Goal: Task Accomplishment & Management: Use online tool/utility

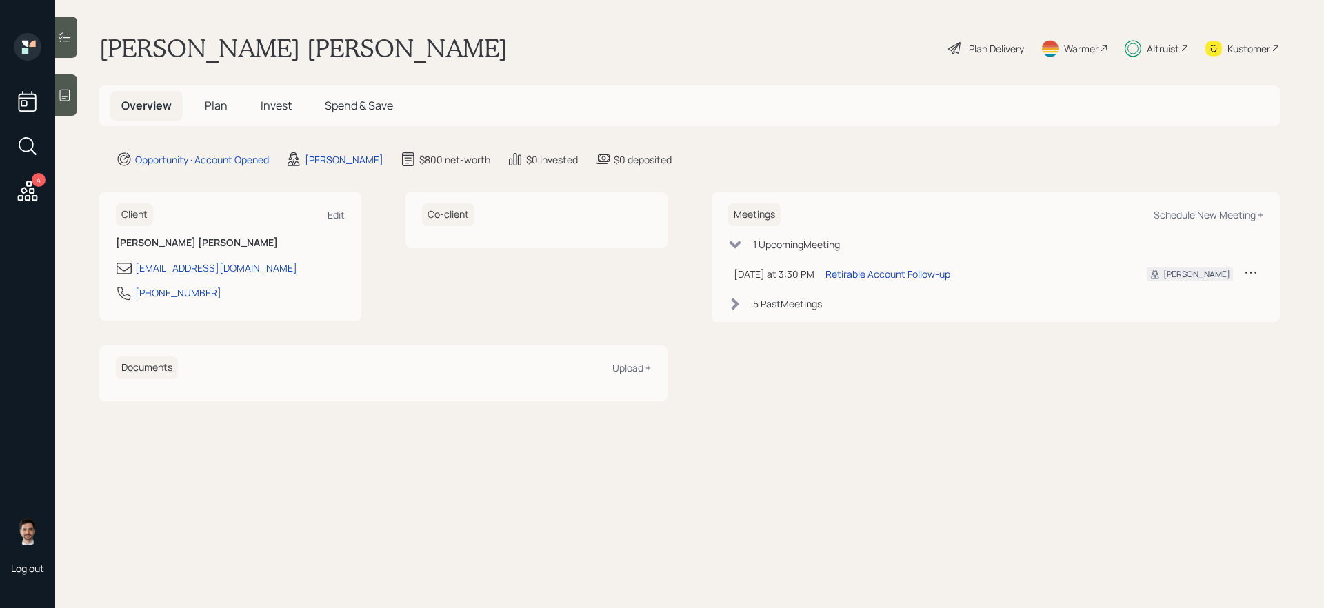
click at [1001, 50] on div "Plan Delivery" at bounding box center [996, 48] width 55 height 14
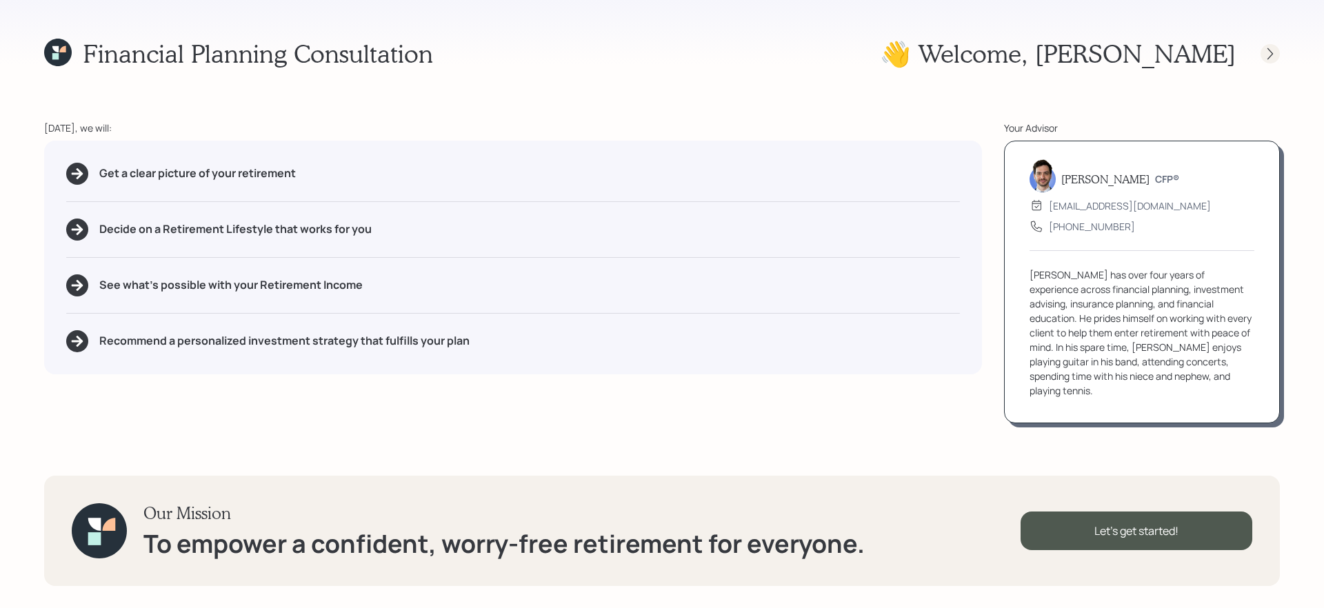
click at [1268, 50] on icon at bounding box center [1271, 54] width 14 height 14
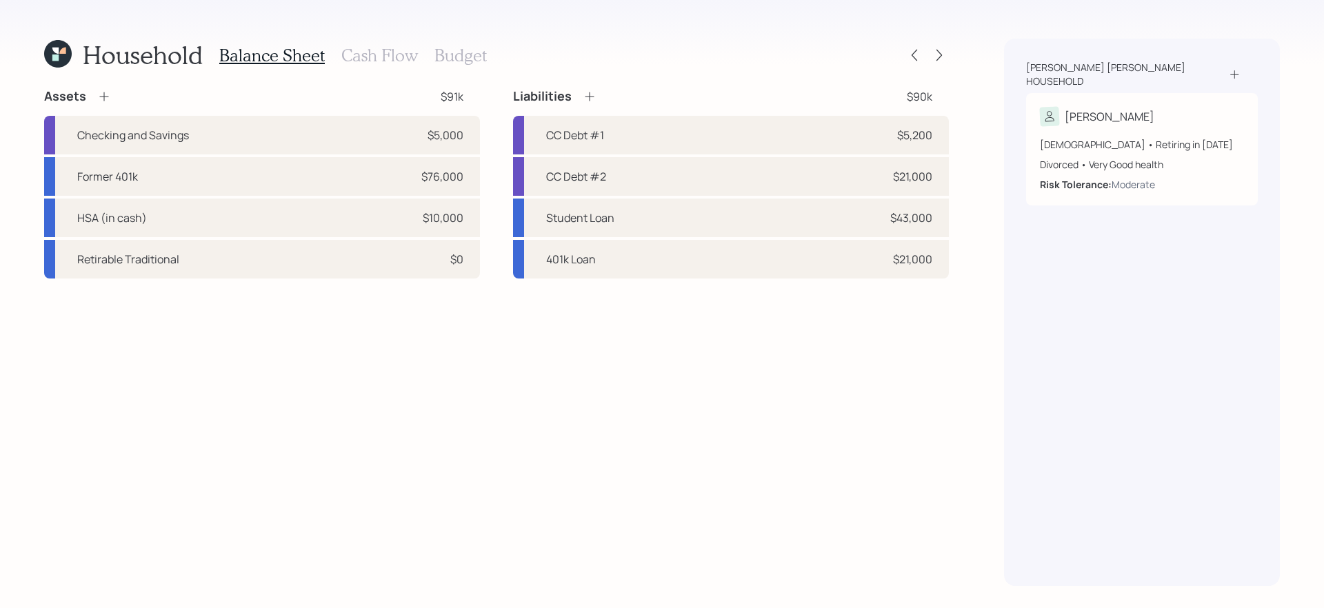
click at [63, 58] on icon at bounding box center [58, 54] width 28 height 28
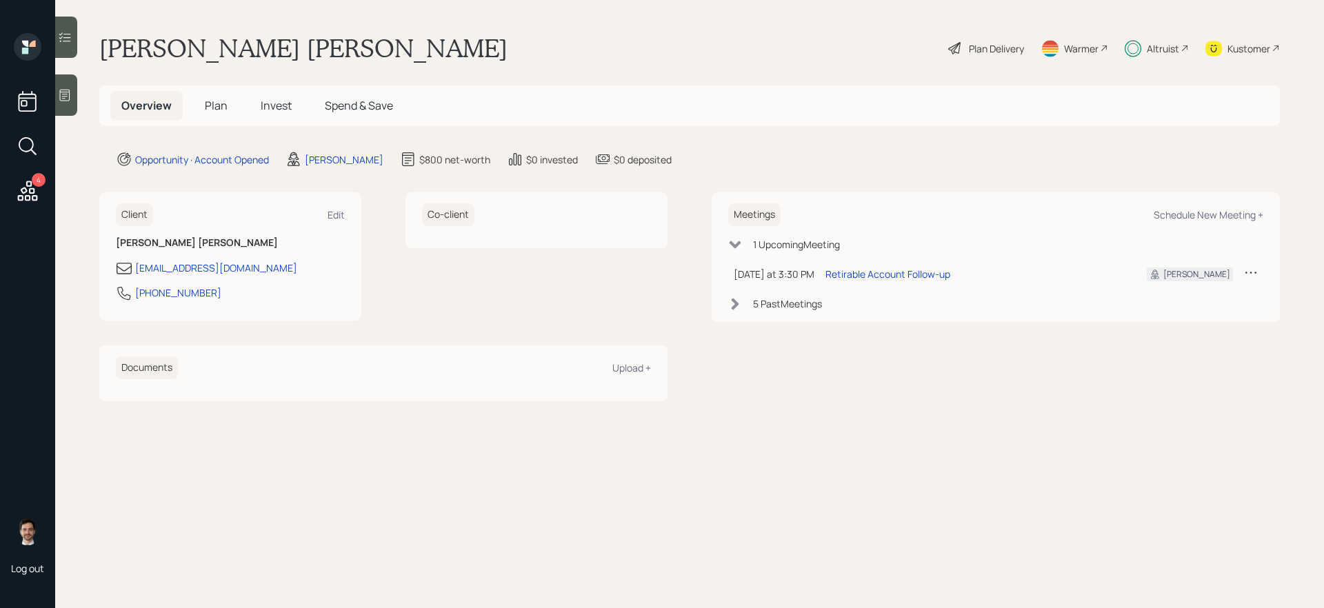
click at [997, 48] on div "Plan Delivery" at bounding box center [996, 48] width 55 height 14
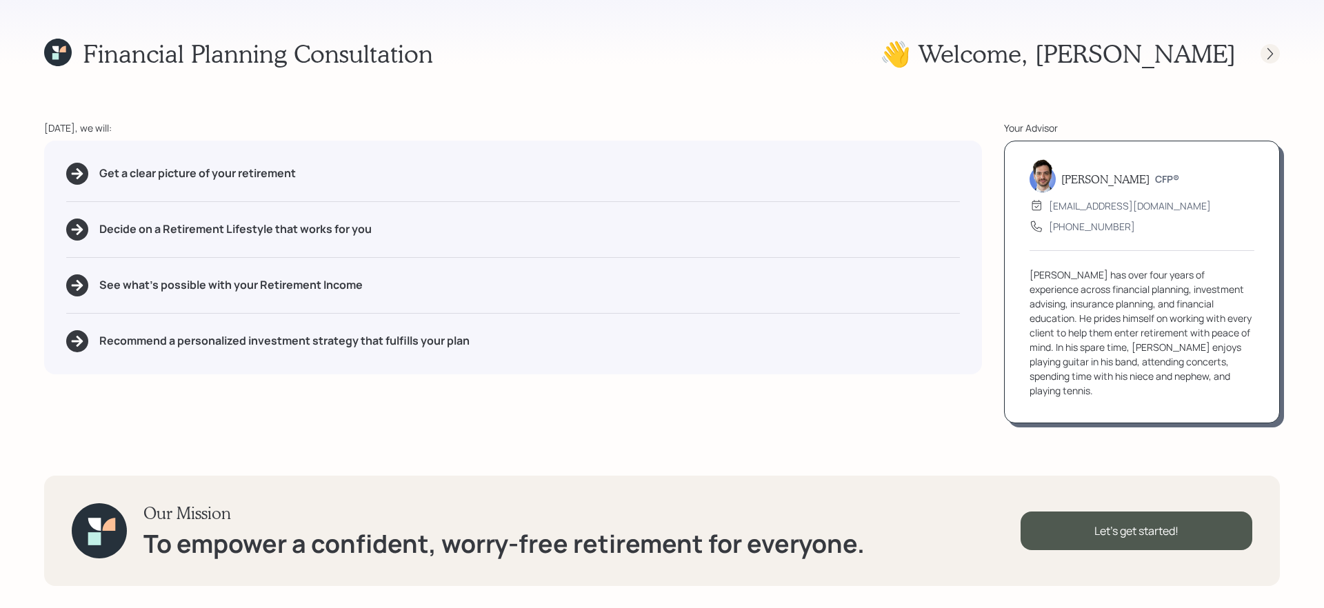
click at [1264, 53] on icon at bounding box center [1271, 54] width 14 height 14
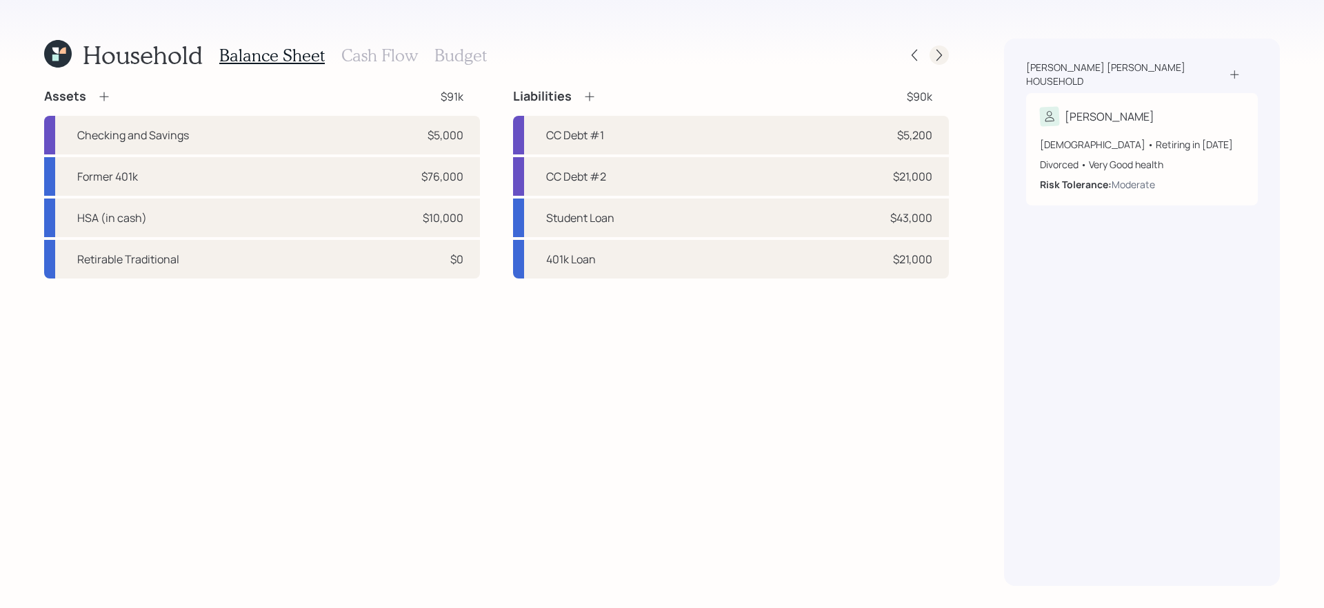
click at [936, 54] on icon at bounding box center [939, 55] width 14 height 14
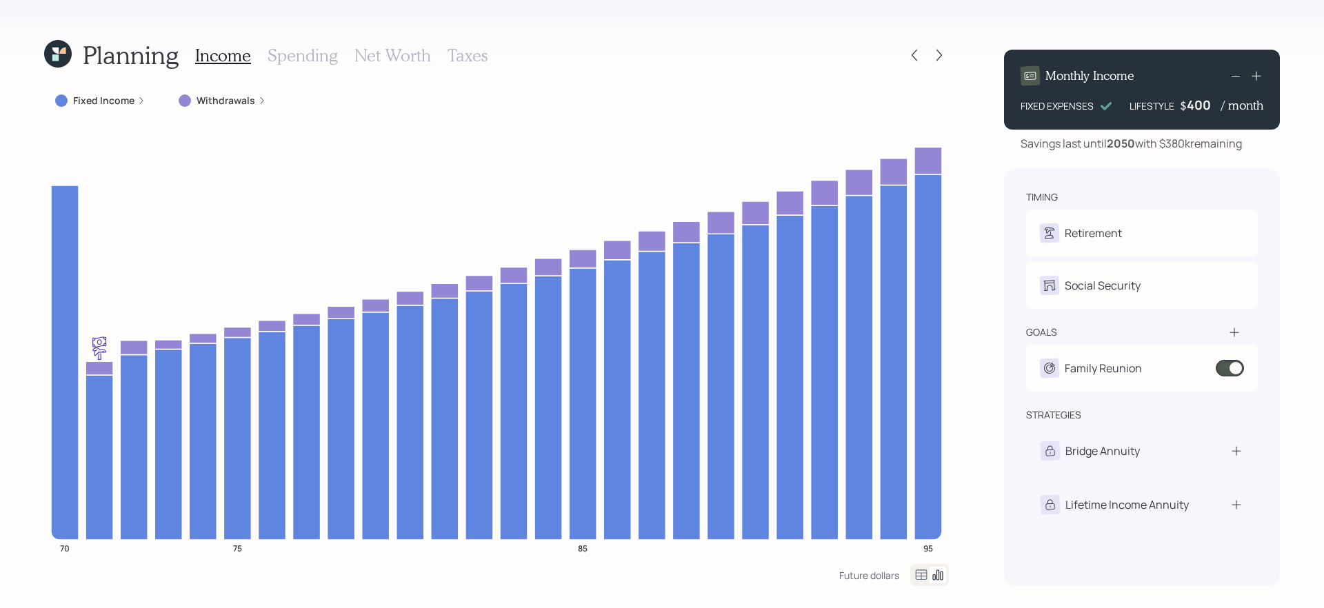
click at [936, 54] on icon at bounding box center [939, 55] width 14 height 14
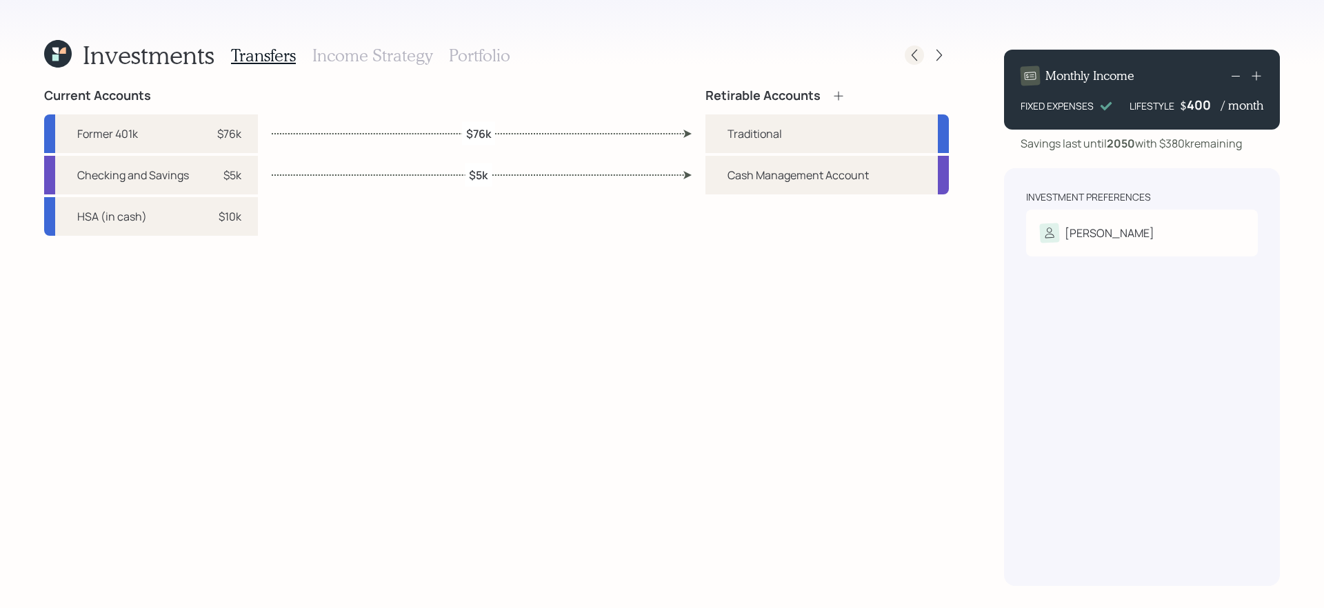
click at [912, 54] on icon at bounding box center [915, 56] width 6 height 12
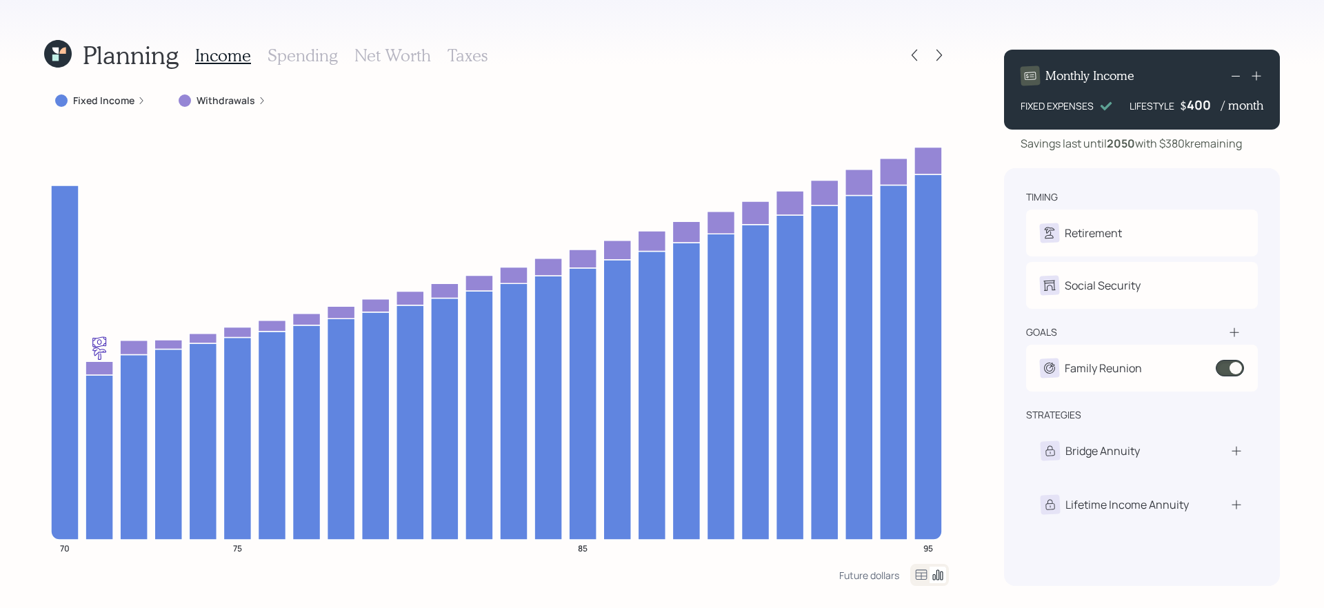
click at [226, 101] on label "Withdrawals" at bounding box center [226, 101] width 59 height 14
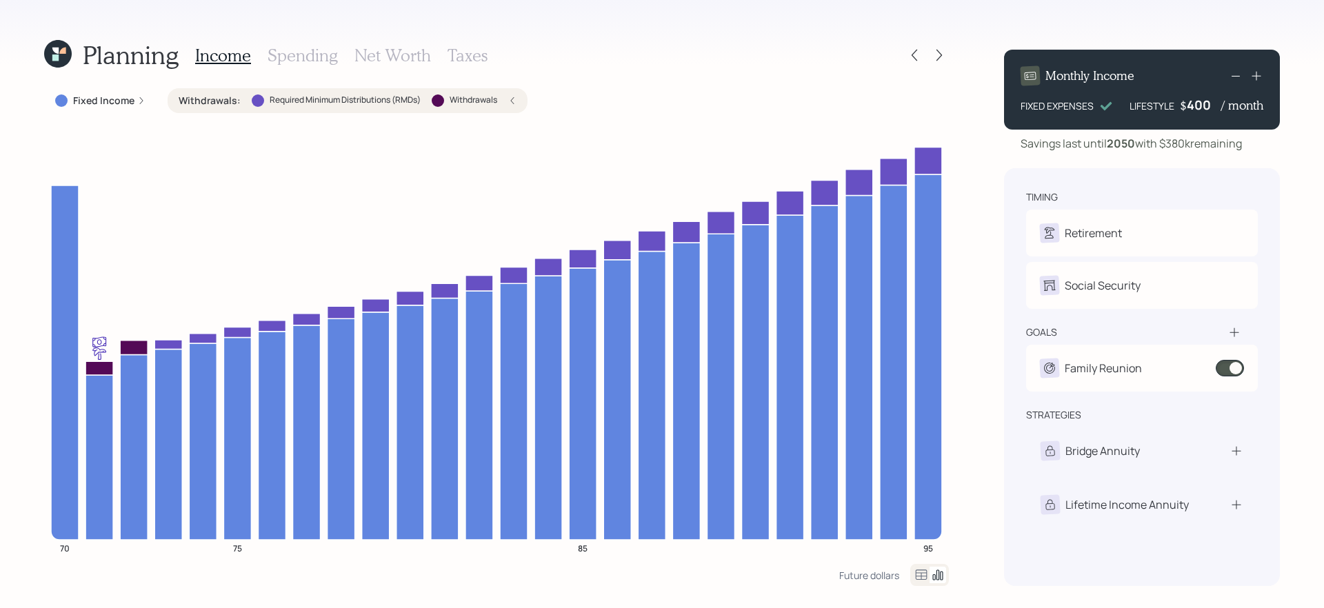
click at [226, 101] on label "Withdrawals :" at bounding box center [210, 101] width 62 height 14
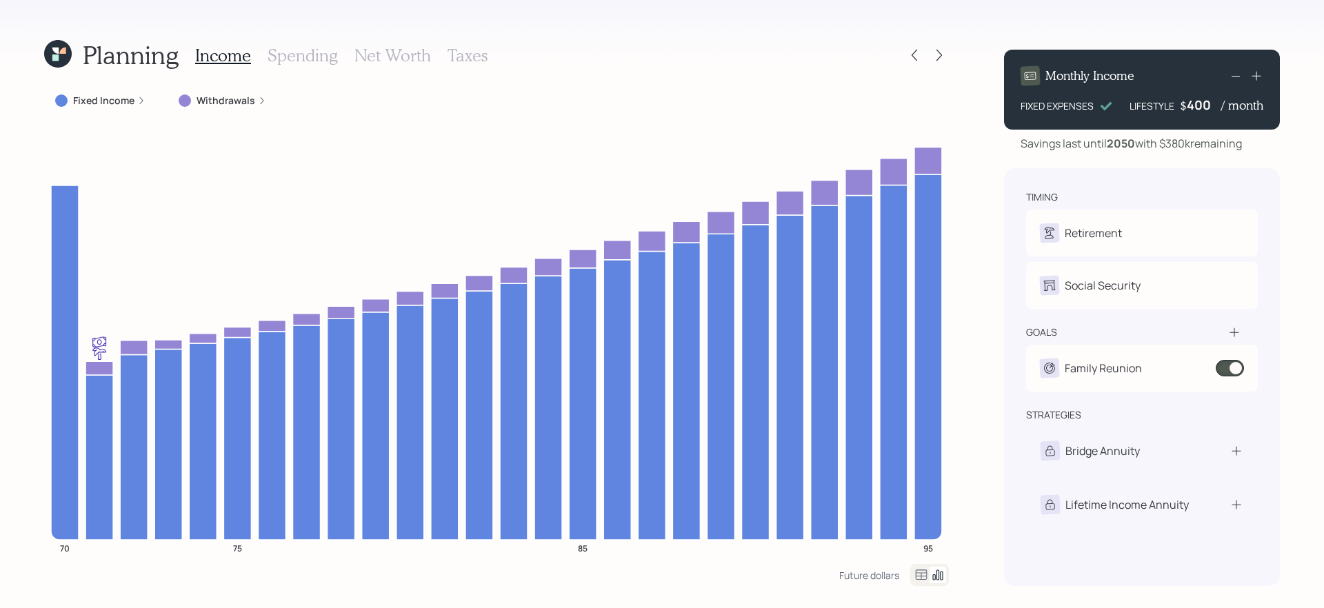
click at [231, 101] on label "Withdrawals" at bounding box center [226, 101] width 59 height 14
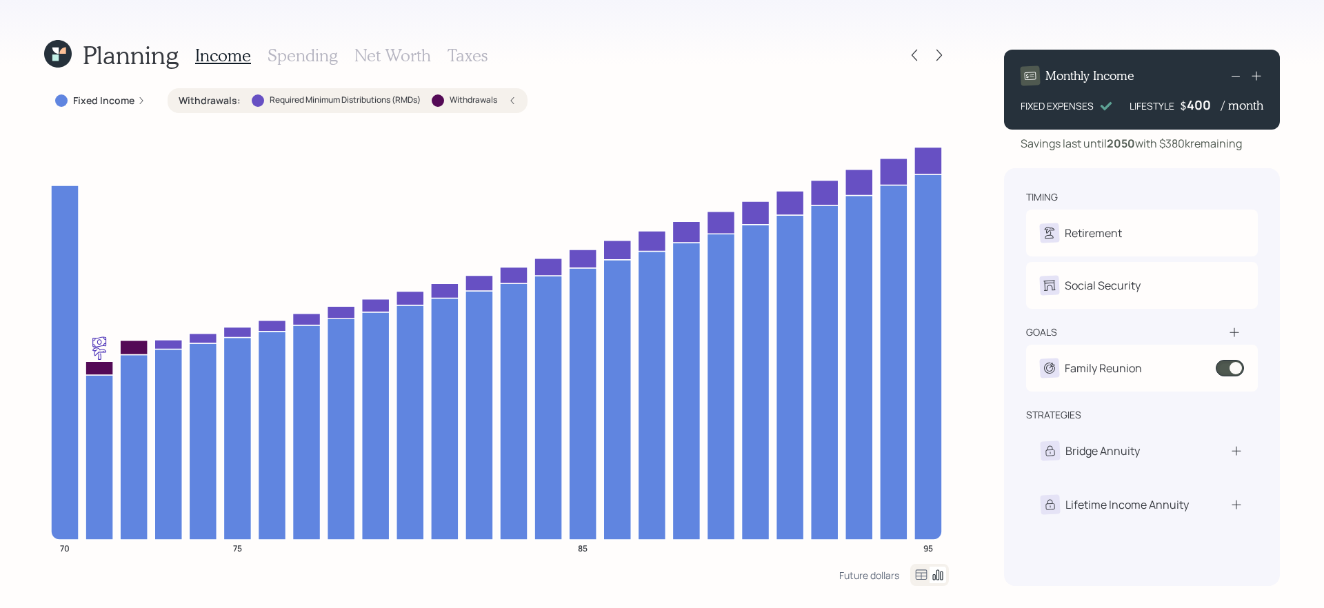
click at [231, 101] on label "Withdrawals :" at bounding box center [210, 101] width 62 height 14
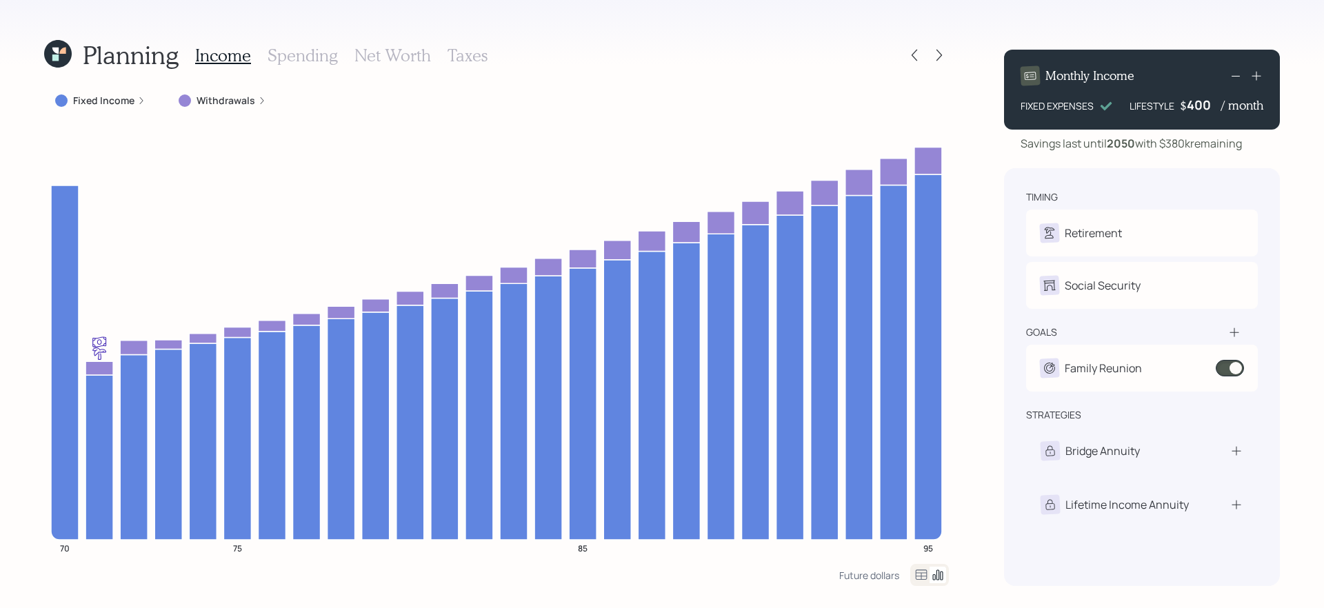
click at [212, 97] on label "Withdrawals" at bounding box center [226, 101] width 59 height 14
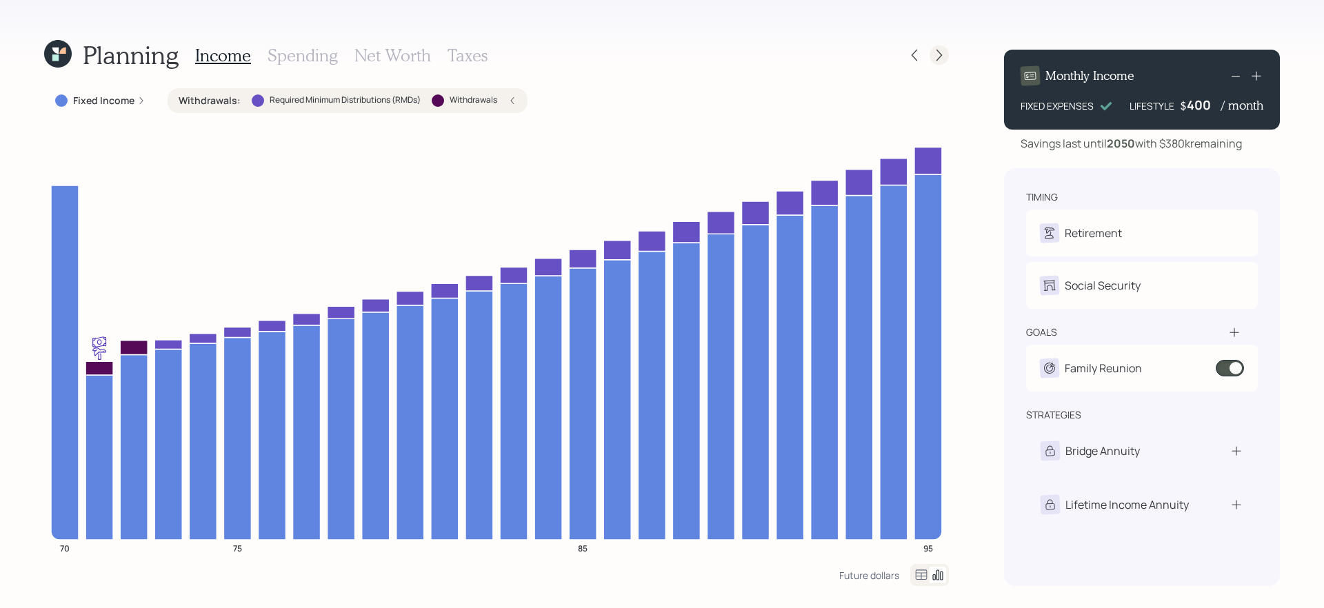
click at [935, 53] on icon at bounding box center [939, 55] width 14 height 14
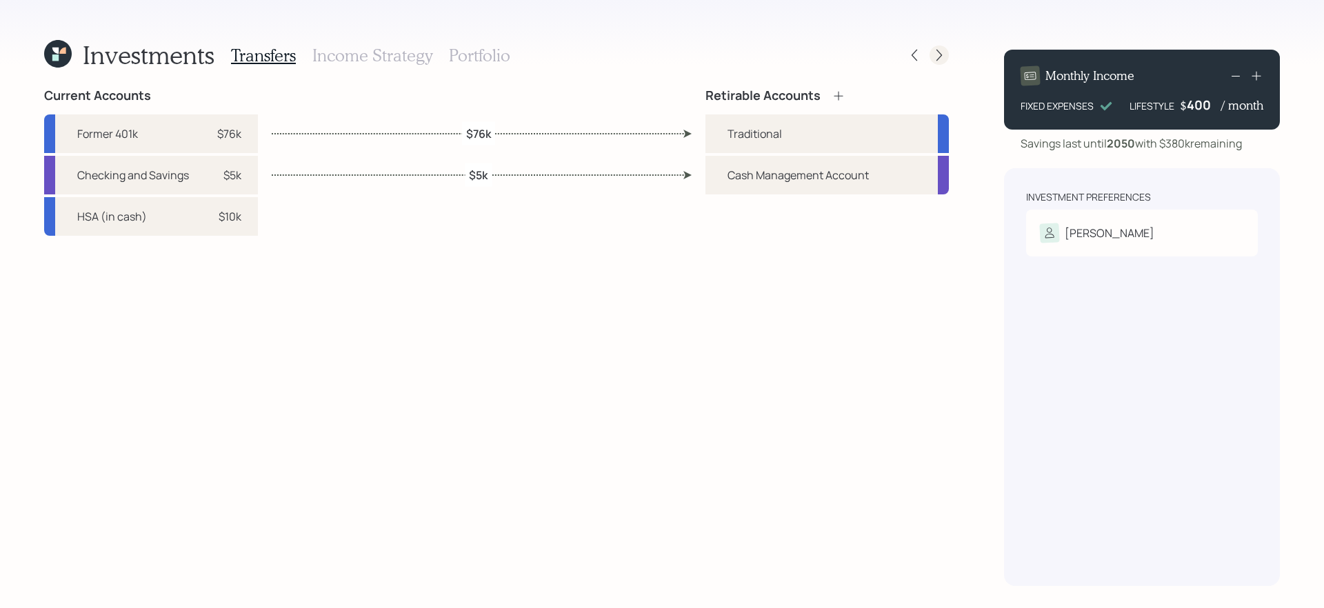
click at [935, 52] on icon at bounding box center [939, 55] width 14 height 14
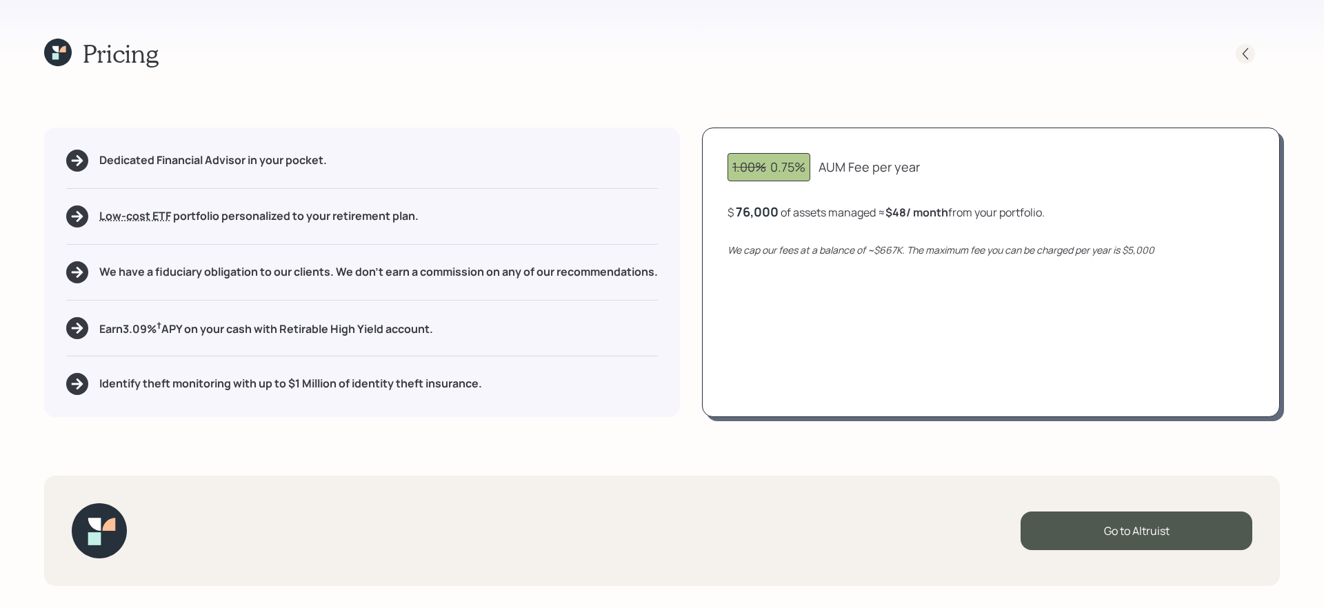
click at [1248, 55] on icon at bounding box center [1246, 54] width 14 height 14
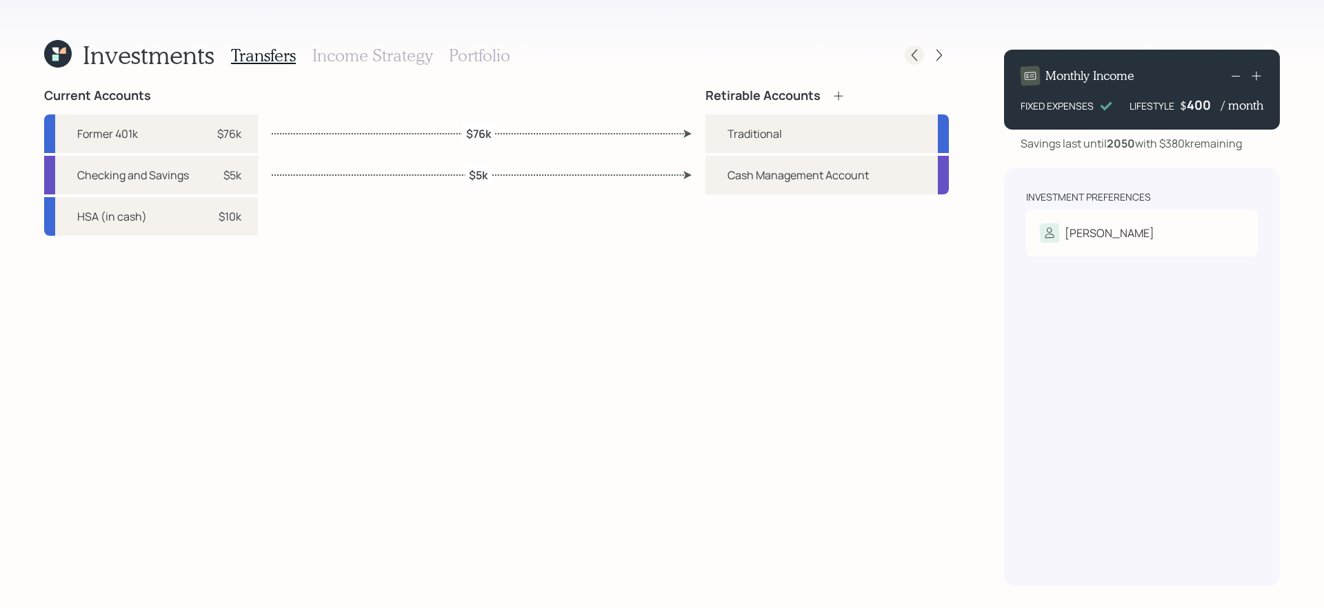
click at [917, 56] on icon at bounding box center [915, 55] width 14 height 14
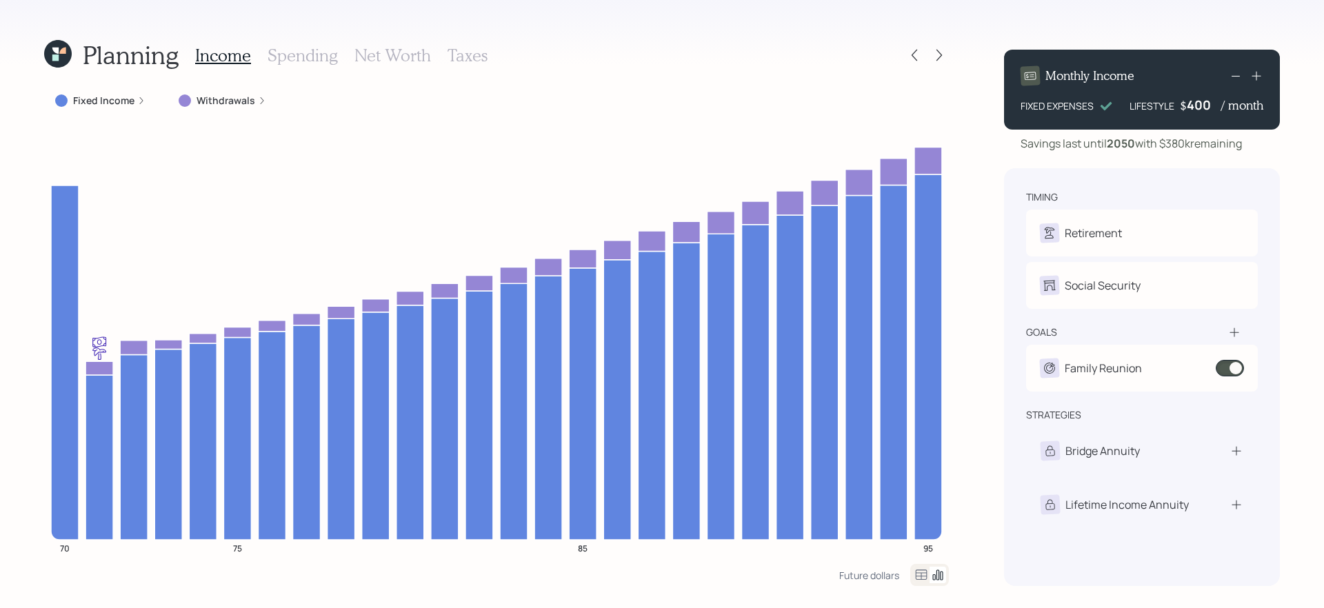
click at [52, 61] on icon at bounding box center [58, 54] width 28 height 28
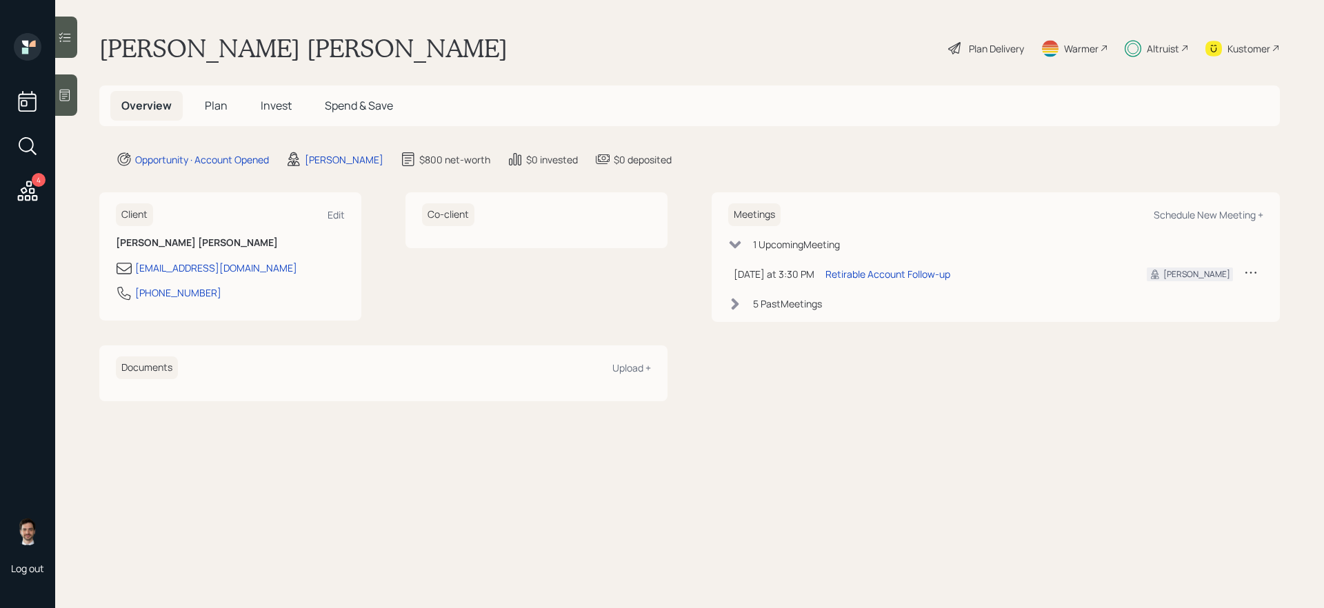
click at [219, 107] on span "Plan" at bounding box center [216, 105] width 23 height 15
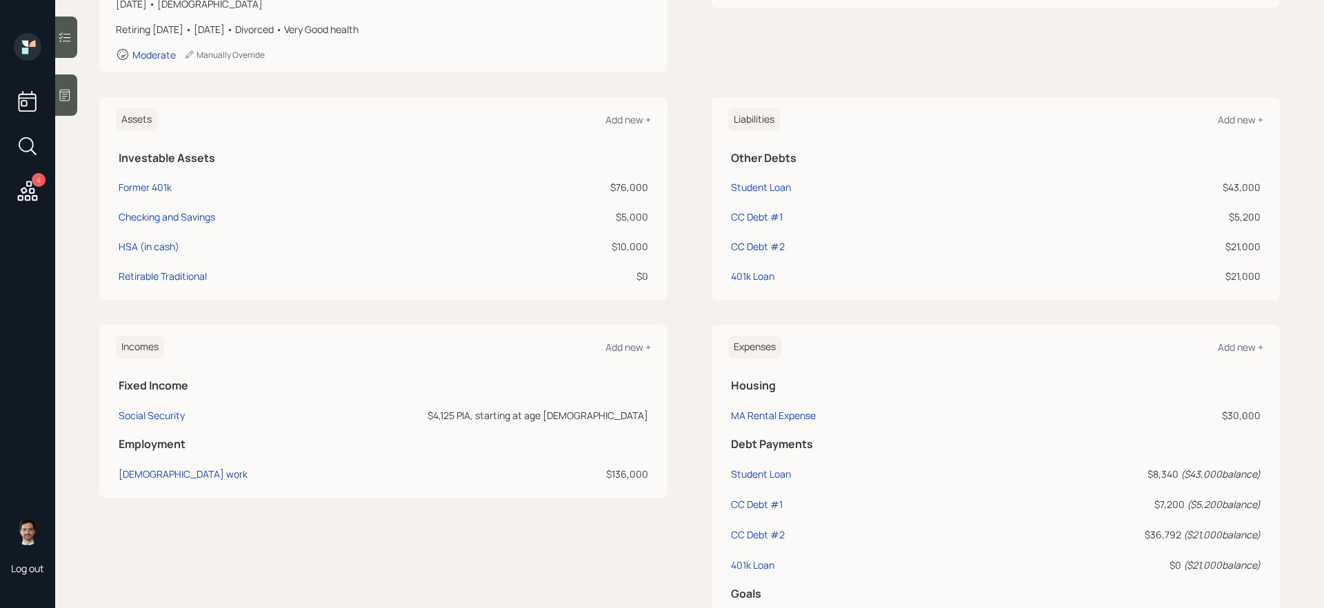
scroll to position [259, 0]
click at [685, 422] on div "Incomes Add new + Fixed Income Social Security $4,125 PIA, starting at age [DEM…" at bounding box center [689, 558] width 1181 height 471
